Goal: Information Seeking & Learning: Find specific fact

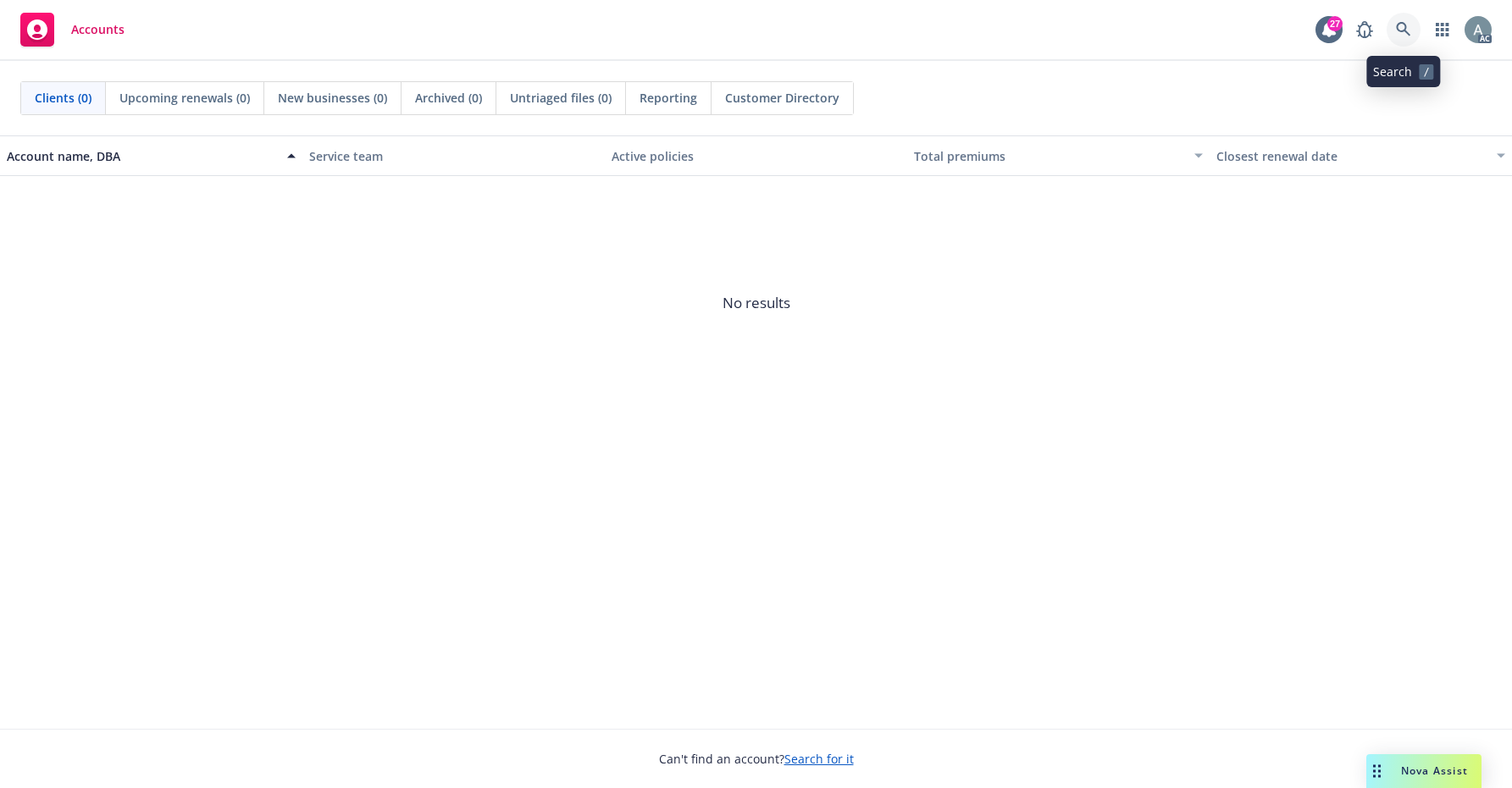
click at [1401, 33] on icon at bounding box center [1403, 29] width 15 height 15
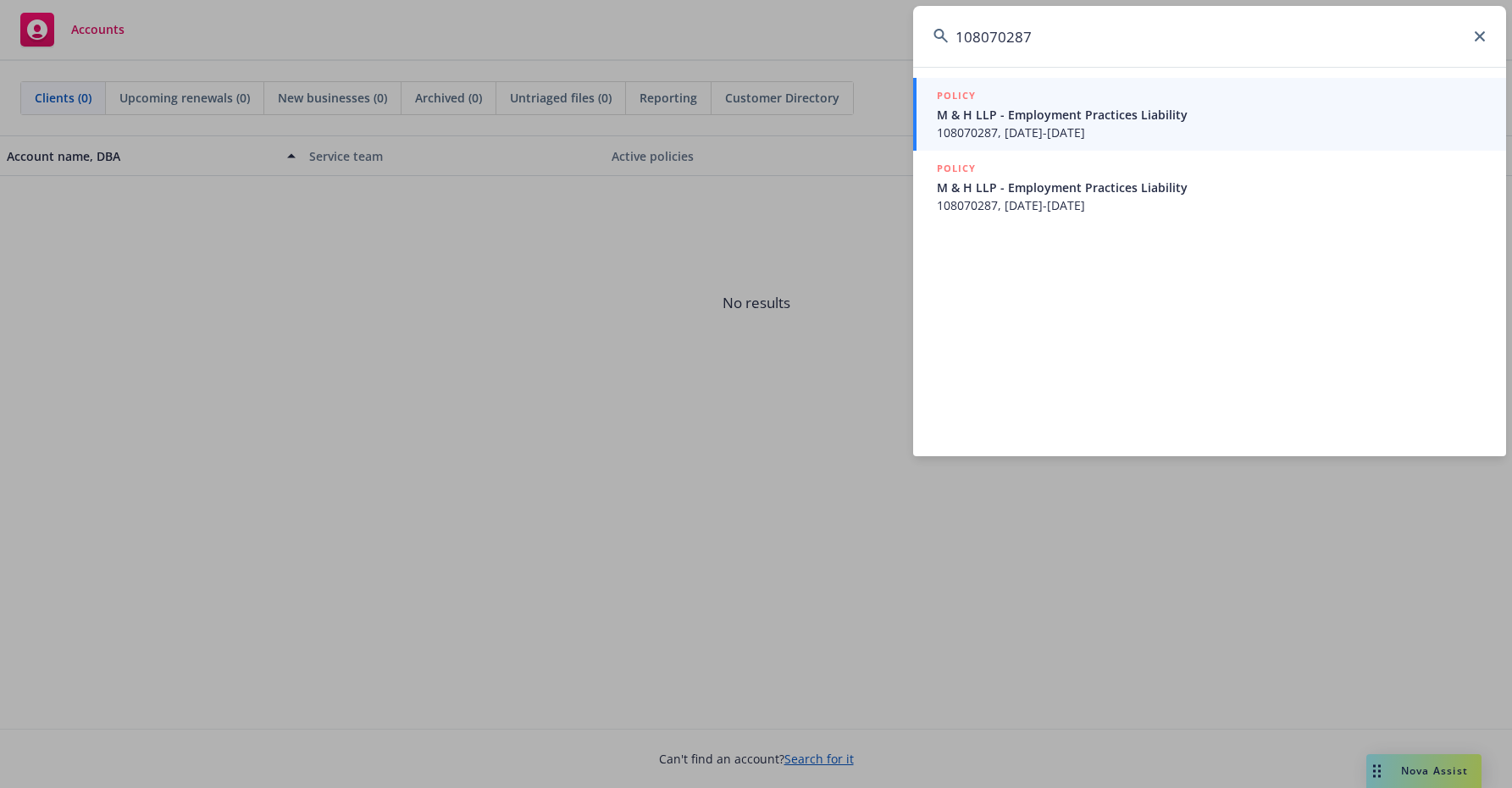
type input "108070287"
click at [1113, 129] on span "108070287, [DATE]-[DATE]" at bounding box center [1211, 132] width 549 height 18
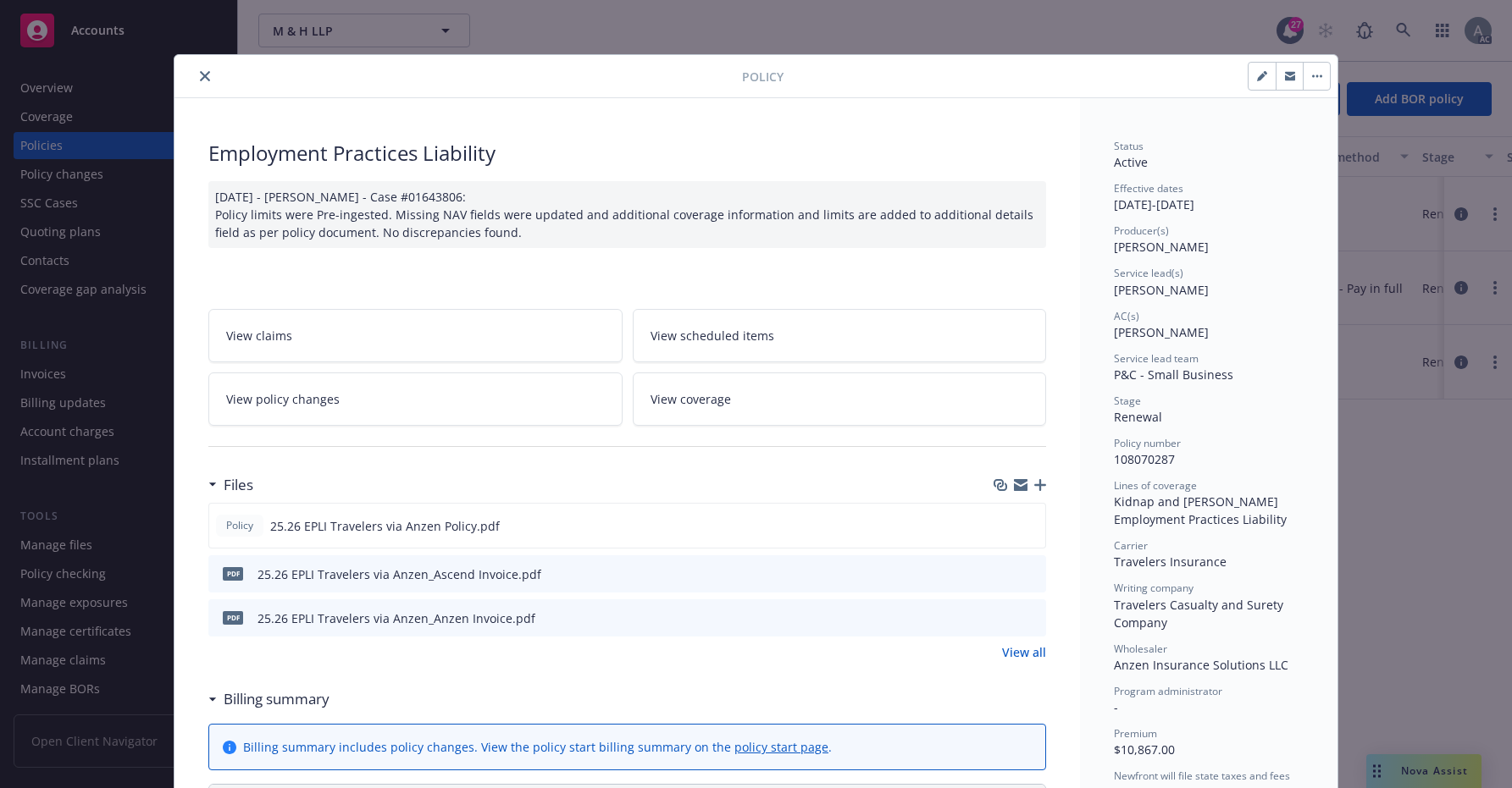
click at [200, 79] on icon "close" at bounding box center [205, 77] width 11 height 11
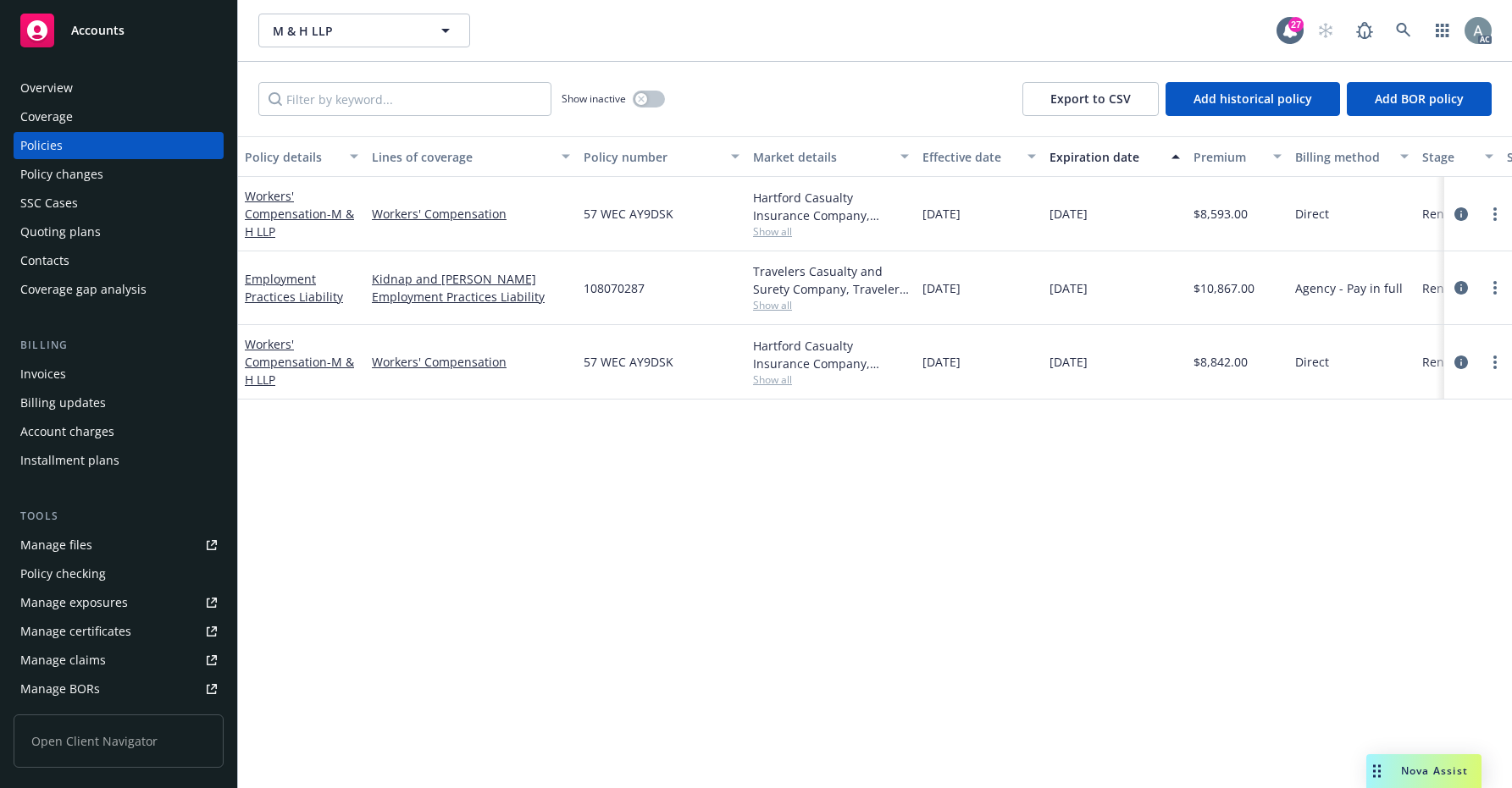
click at [45, 372] on div "Invoices" at bounding box center [43, 374] width 46 height 27
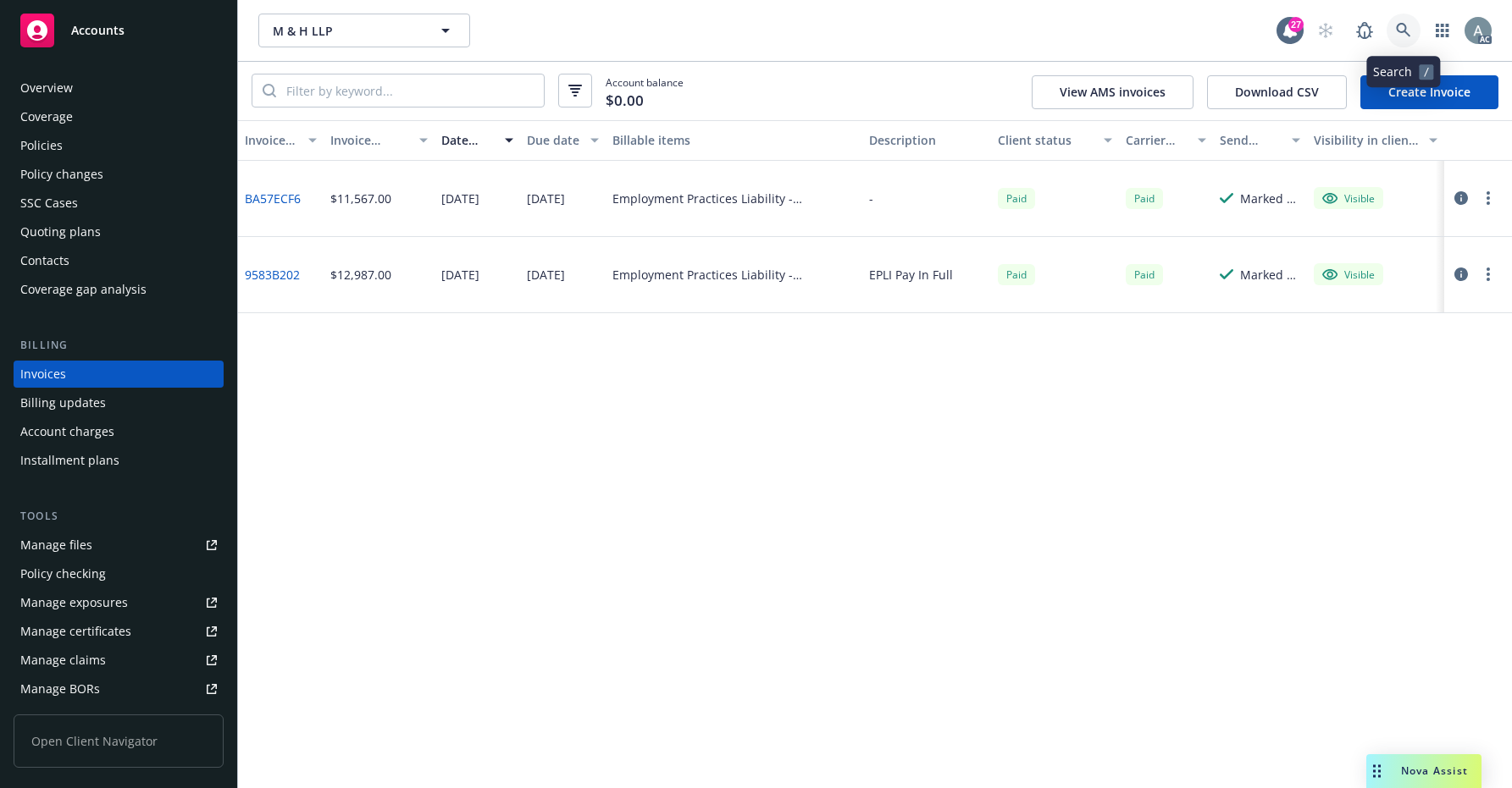
click at [1405, 29] on icon at bounding box center [1403, 30] width 15 height 15
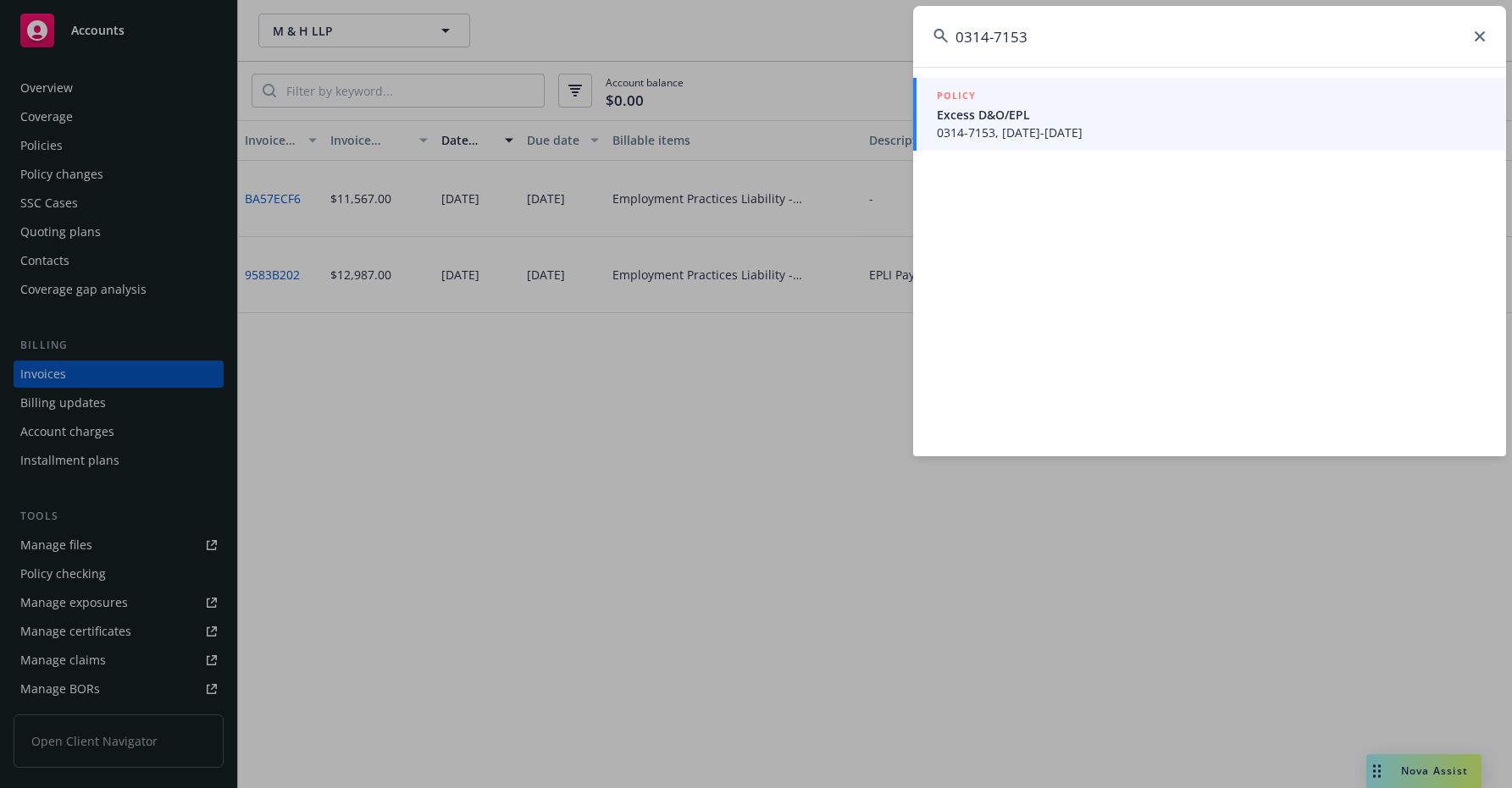
type input "0314-7153"
click at [1184, 100] on div "POLICY" at bounding box center [1211, 96] width 549 height 18
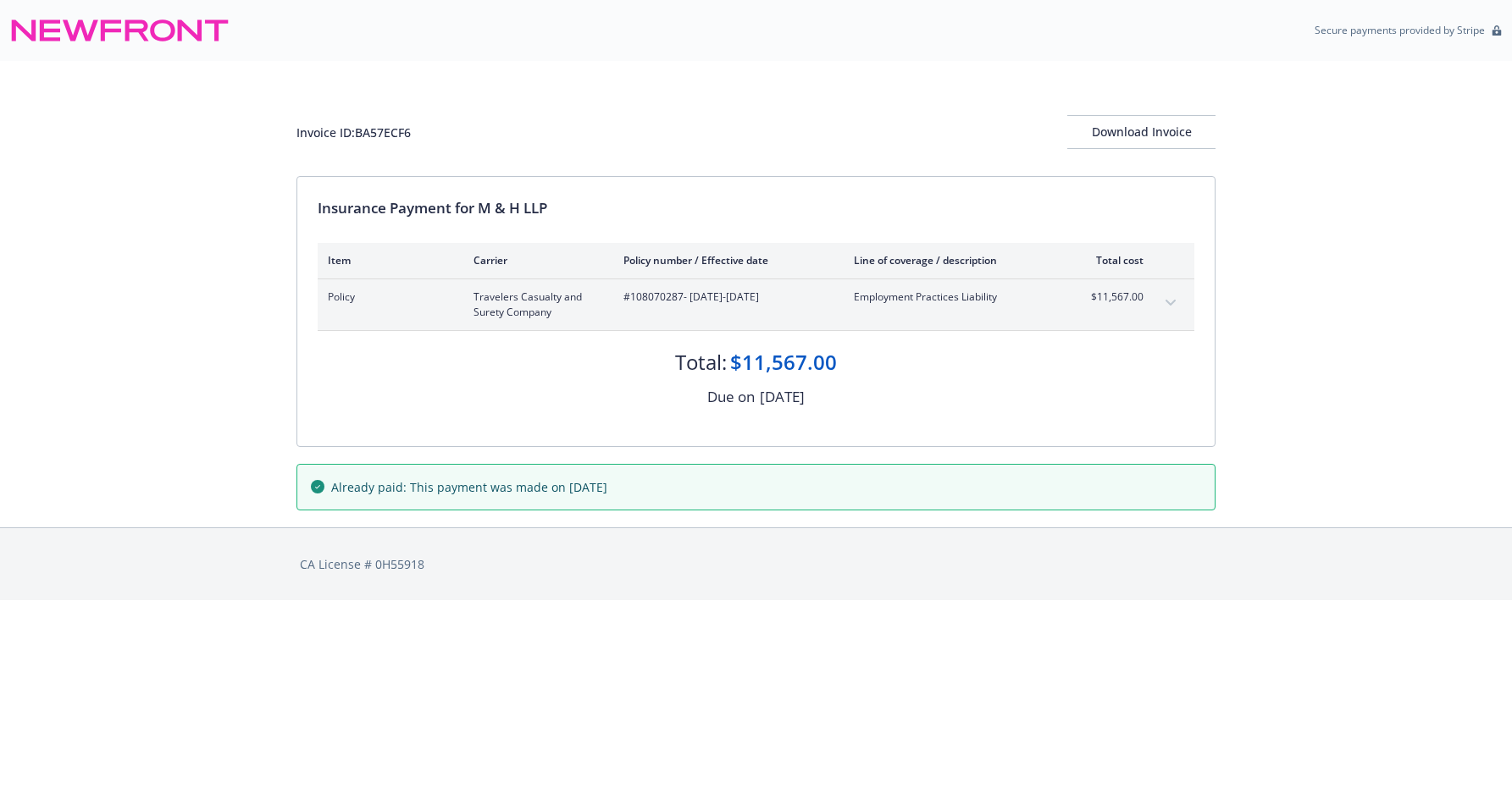
click at [381, 127] on div "Invoice ID: BA57ECF6" at bounding box center [354, 132] width 114 height 18
click at [382, 138] on div "Invoice ID: BA57ECF6" at bounding box center [354, 132] width 114 height 18
copy div "BA57ECF6"
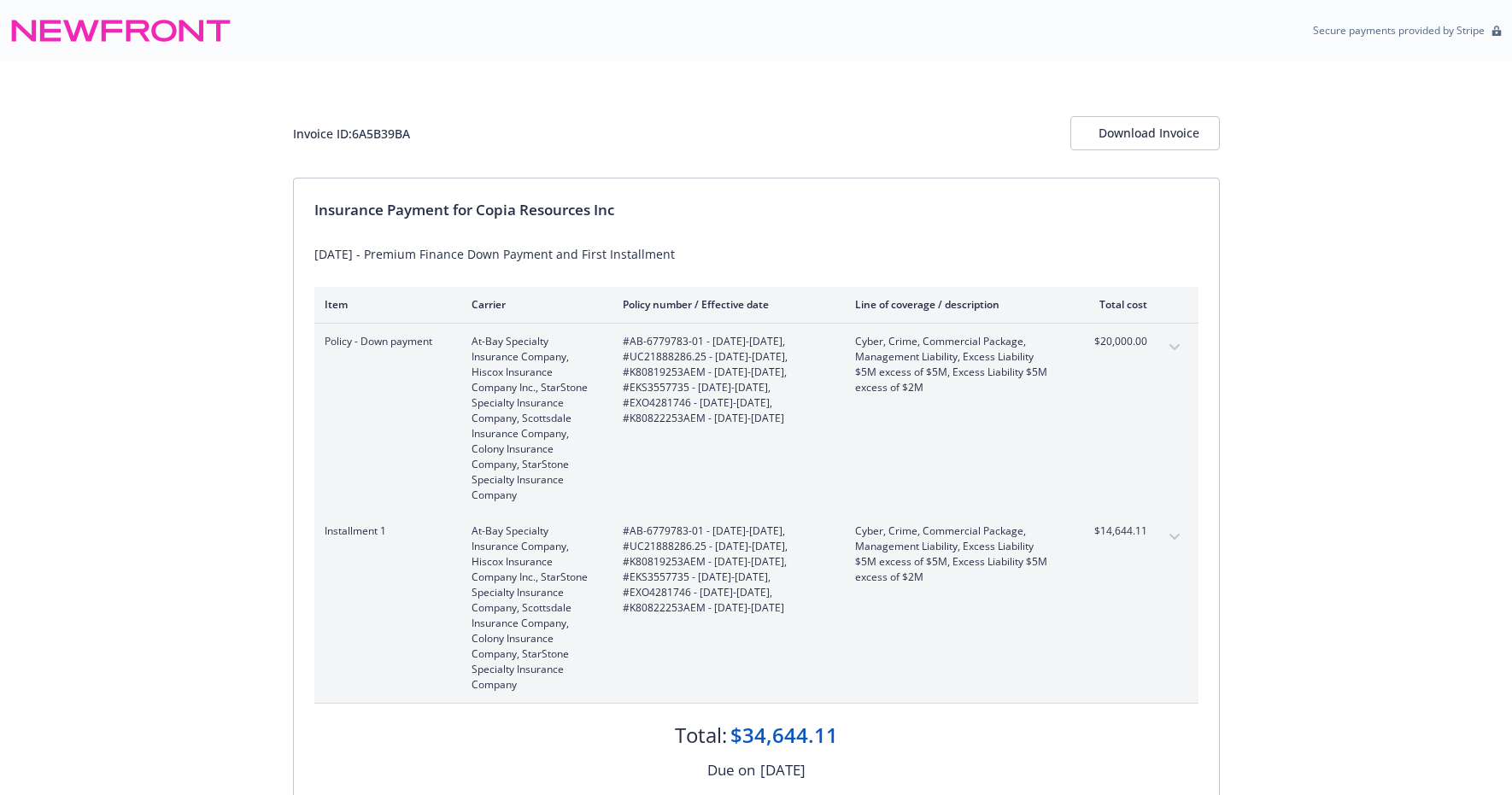
scroll to position [32, 0]
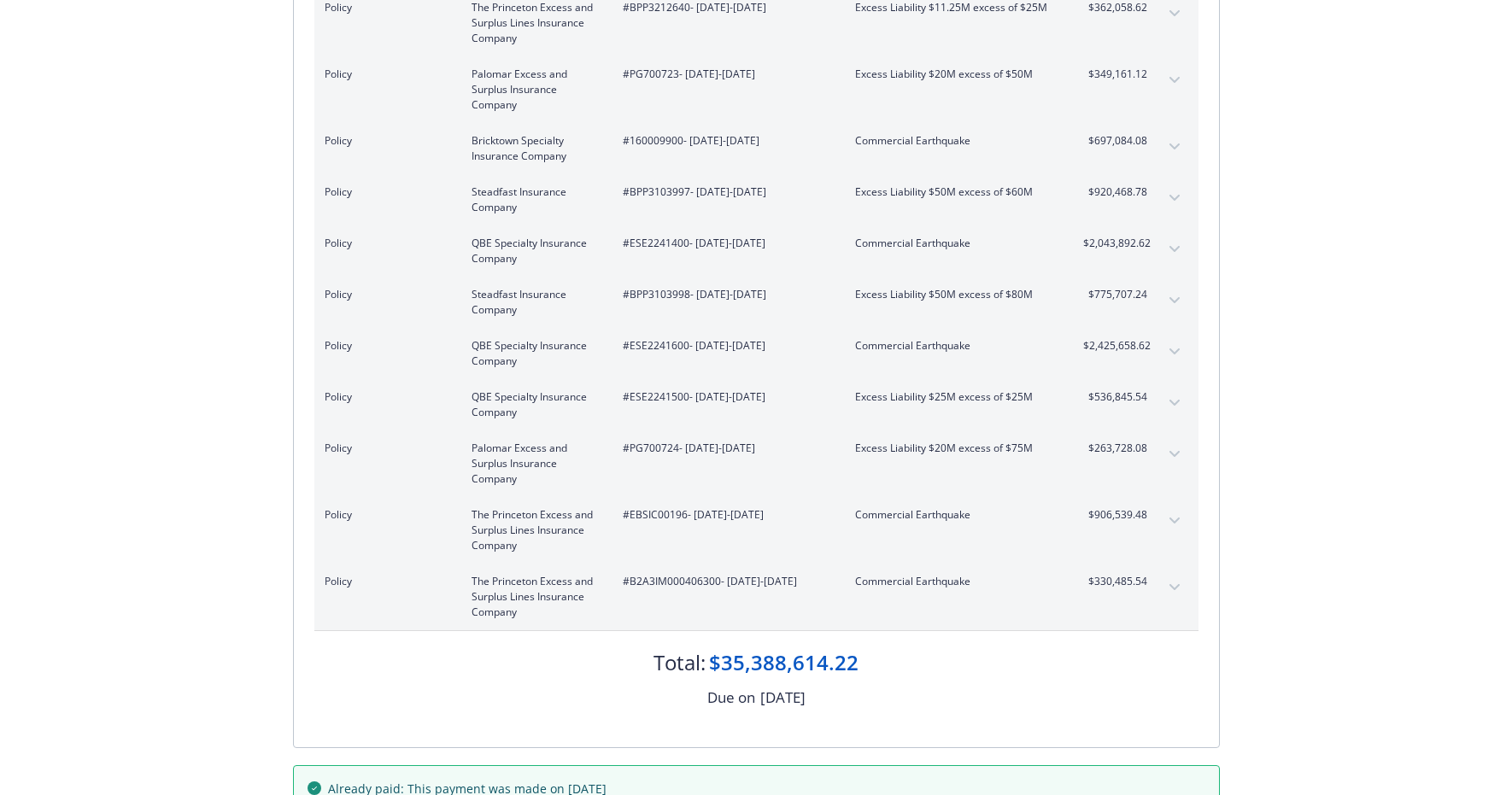
scroll to position [3603, 0]
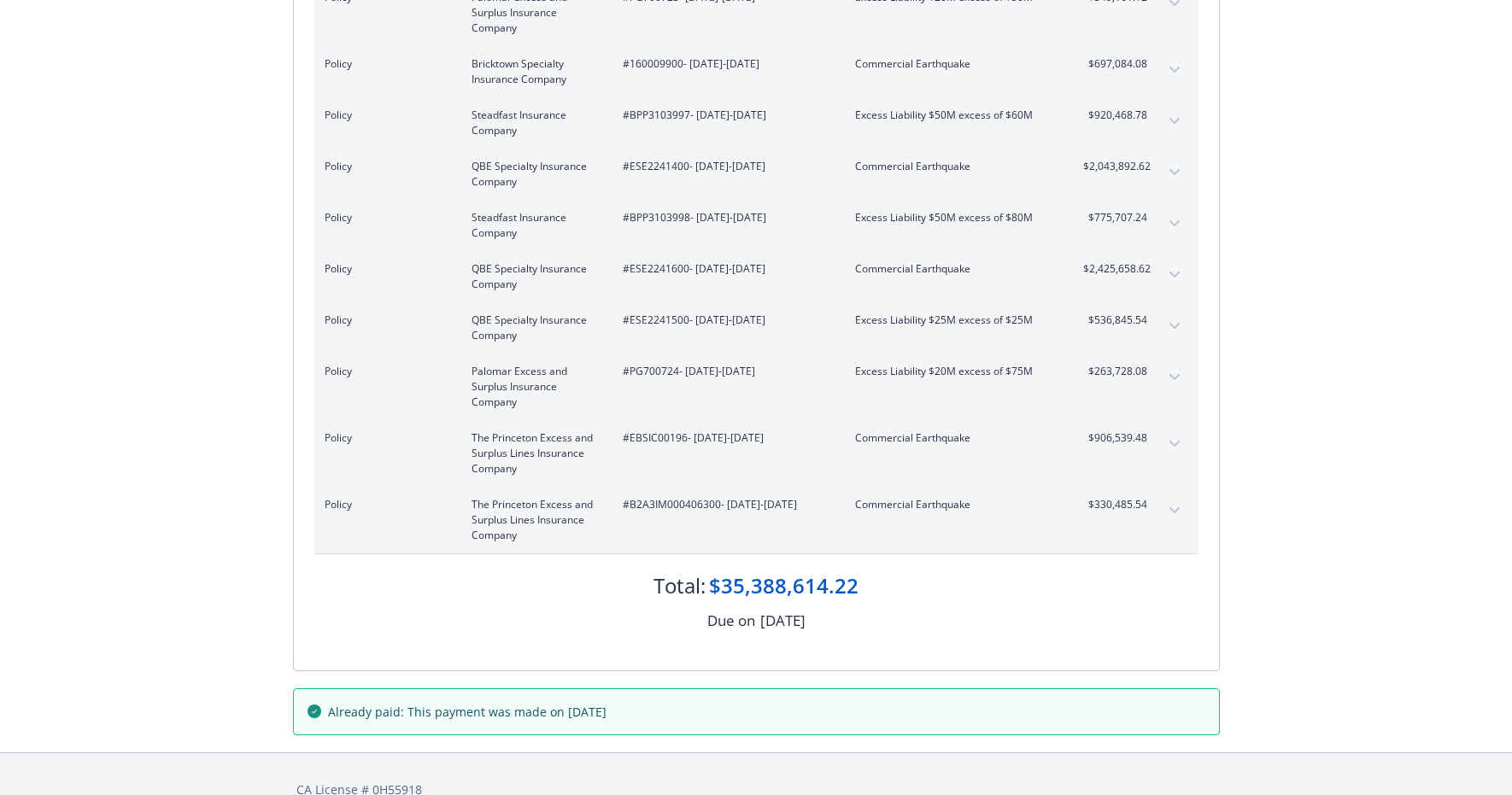
drag, startPoint x: 320, startPoint y: 297, endPoint x: 1228, endPoint y: 592, distance: 954.7
copy div "Policy Travelers Casualty and Surety Company of America #105598606 - 10/01/2024…"
